Goal: Task Accomplishment & Management: Use online tool/utility

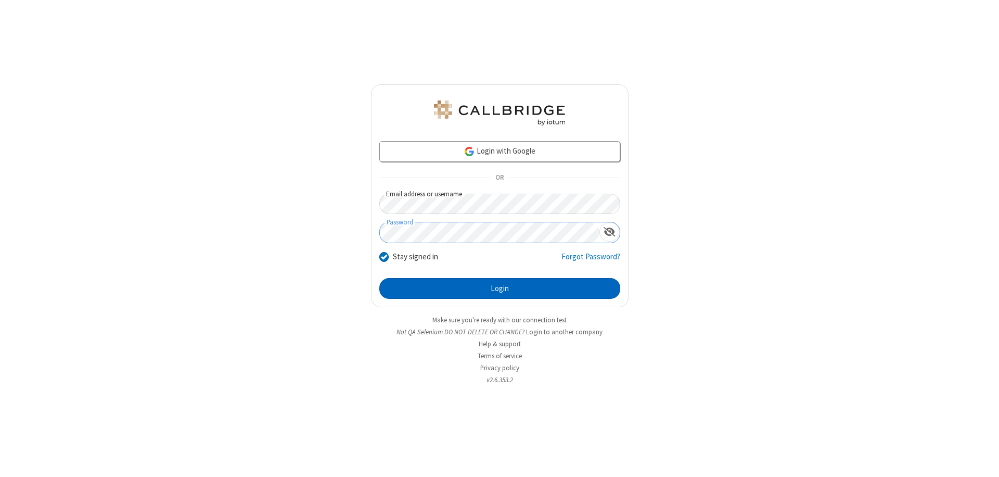
click at [499, 288] on button "Login" at bounding box center [499, 288] width 241 height 21
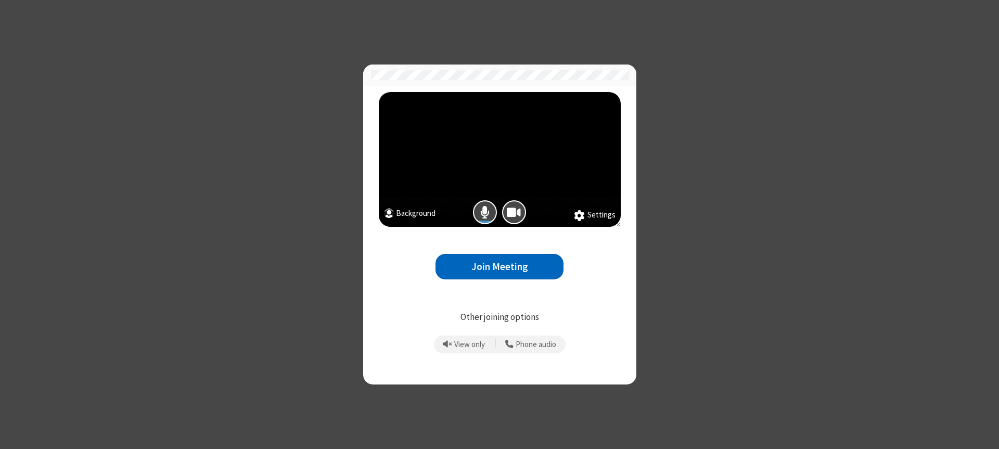
click at [499, 266] on button "Join Meeting" at bounding box center [499, 266] width 128 height 25
